Goal: Task Accomplishment & Management: Complete application form

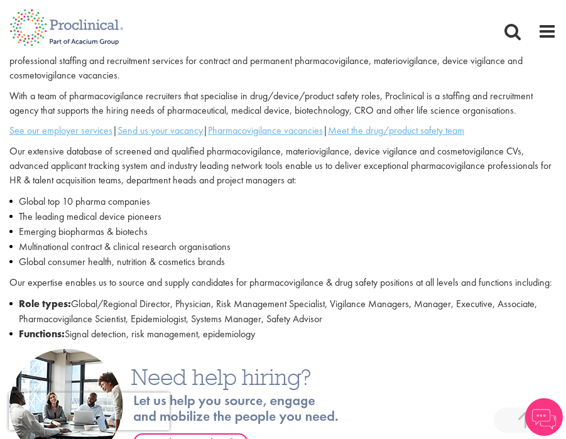
scroll to position [377, 0]
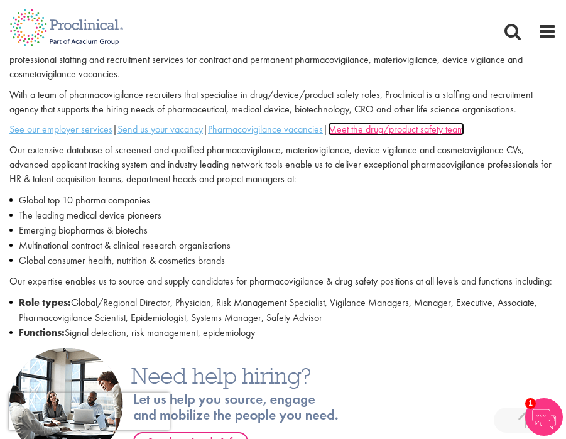
click at [360, 122] on u "Meet the drug/product safety team" at bounding box center [396, 128] width 136 height 13
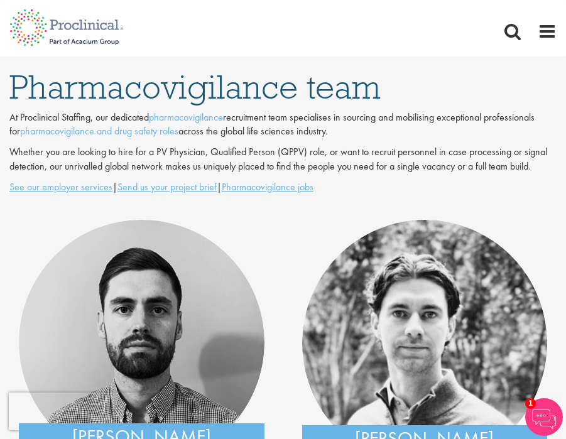
scroll to position [63, 0]
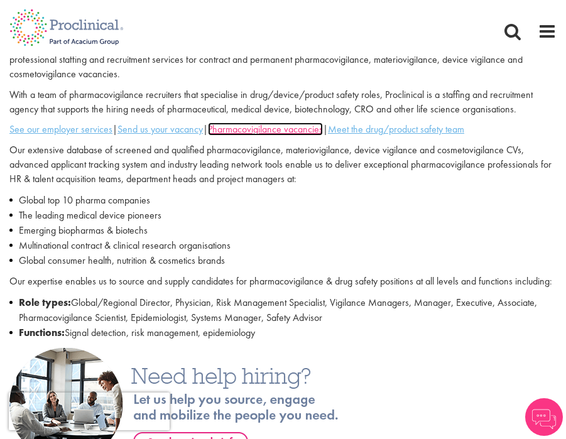
click at [279, 122] on u "Pharmacovigilance vacancies" at bounding box center [265, 128] width 115 height 13
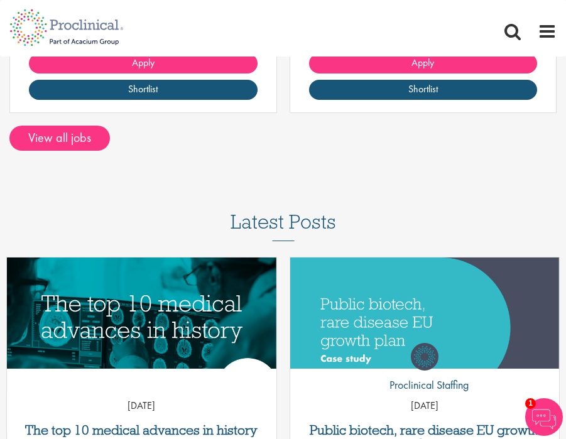
scroll to position [1130, 0]
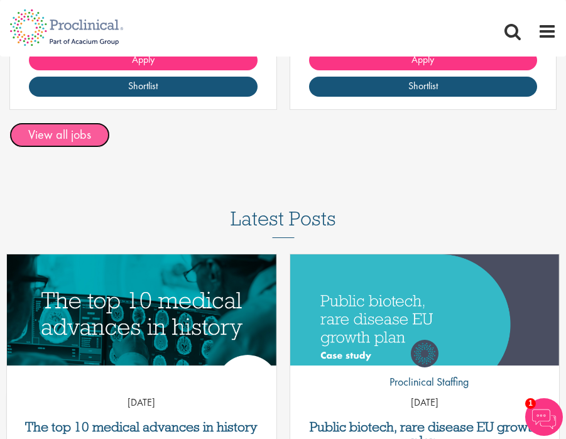
click at [84, 136] on link "View all jobs" at bounding box center [59, 134] width 100 height 25
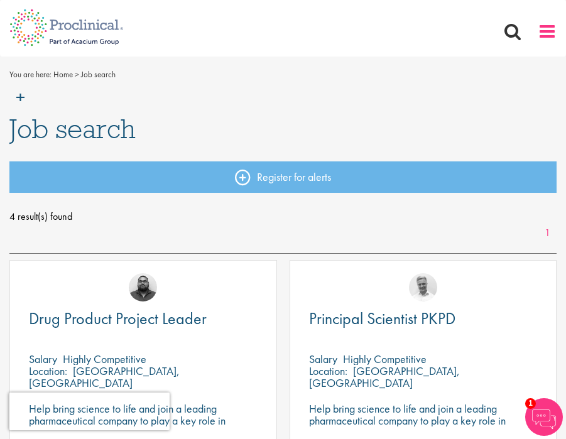
click at [539, 36] on span at bounding box center [546, 31] width 19 height 19
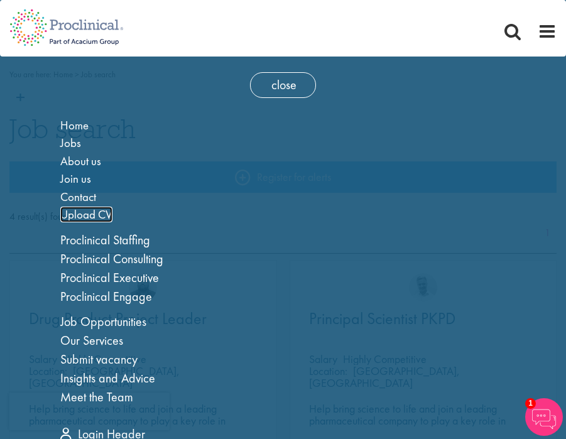
click at [92, 215] on span "Upload CV" at bounding box center [86, 215] width 52 height 16
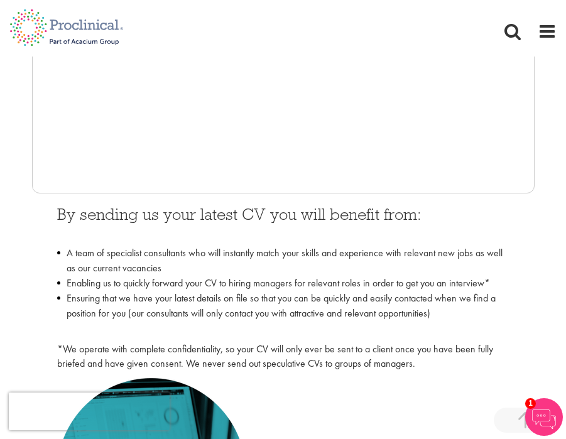
scroll to position [565, 0]
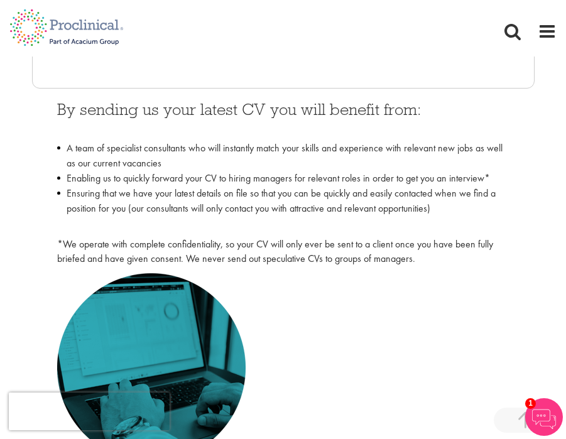
click at [456, 335] on div at bounding box center [283, 367] width 471 height 189
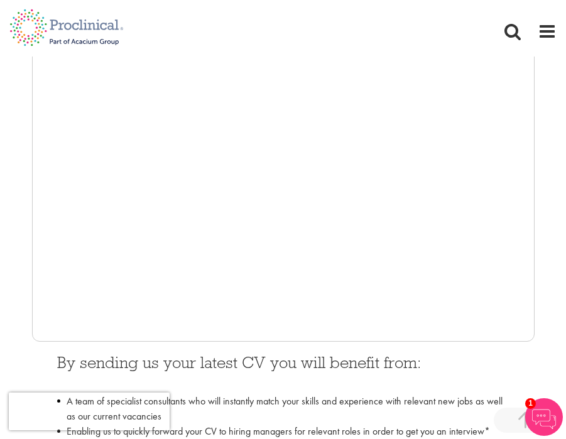
scroll to position [314, 0]
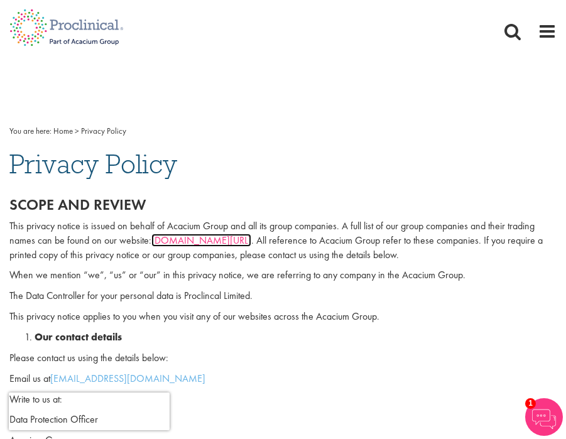
click at [247, 237] on link "[DOMAIN_NAME][URL]" at bounding box center [201, 240] width 100 height 13
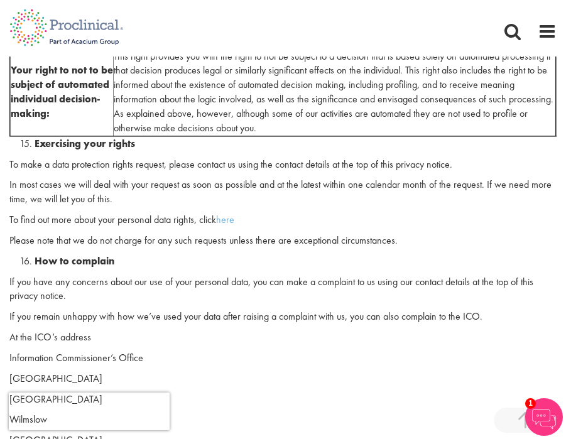
scroll to position [3608, 0]
